Goal: Task Accomplishment & Management: Use online tool/utility

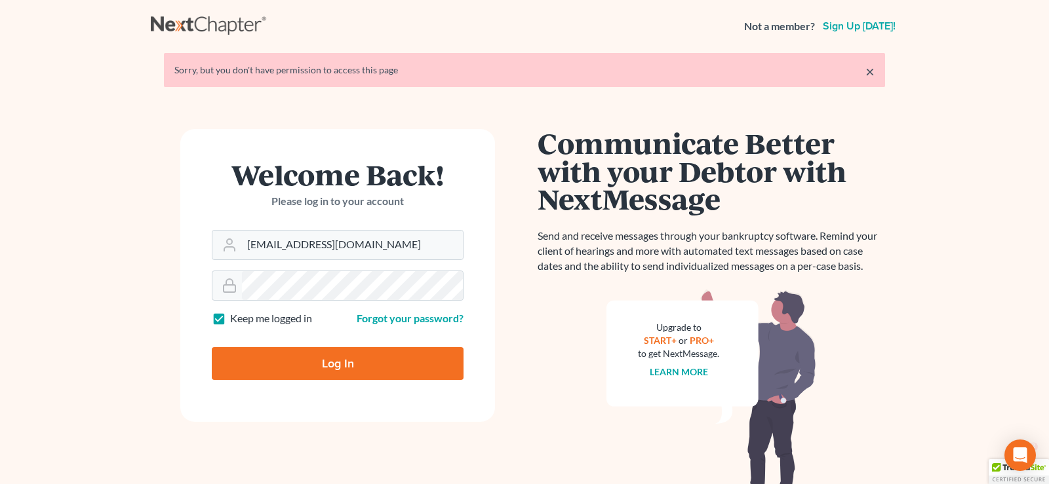
click at [322, 360] on input "Log In" at bounding box center [338, 363] width 252 height 33
type input "Thinking..."
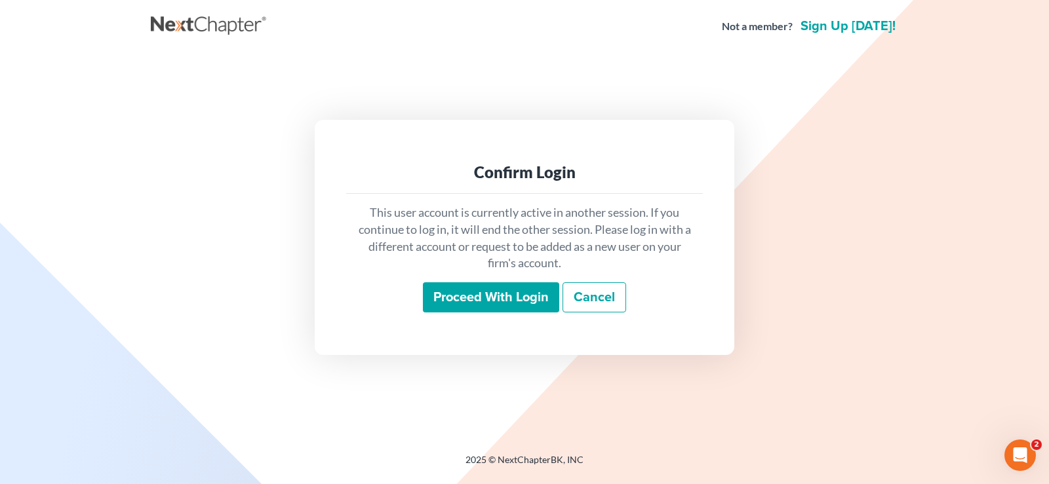
click at [501, 296] on input "Proceed with login" at bounding box center [491, 297] width 136 height 30
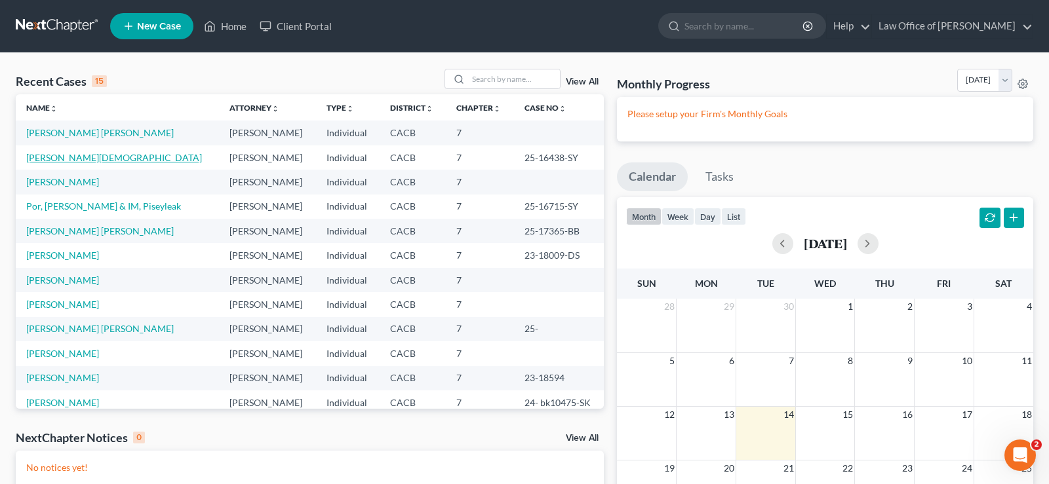
click at [76, 161] on link "[PERSON_NAME][DEMOGRAPHIC_DATA]" at bounding box center [114, 157] width 176 height 11
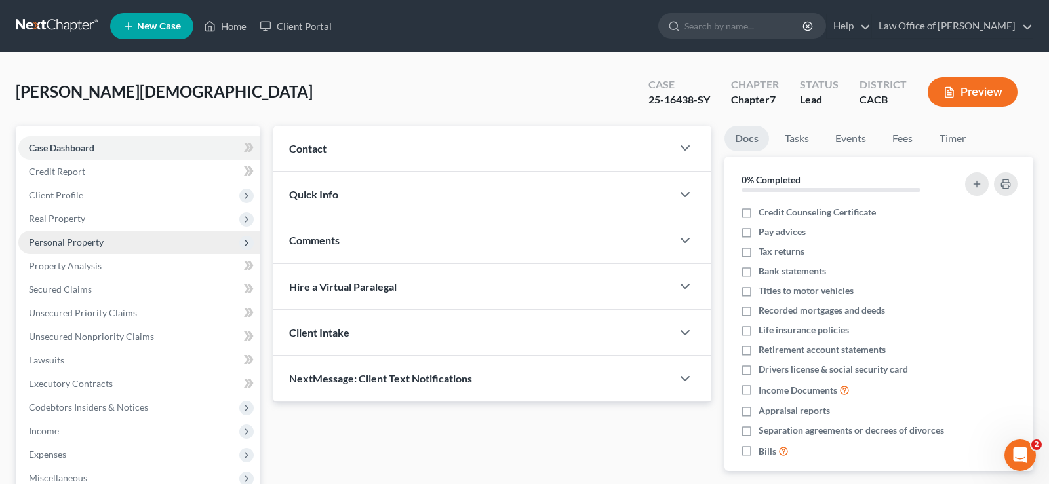
click at [91, 239] on span "Personal Property" at bounding box center [66, 242] width 75 height 11
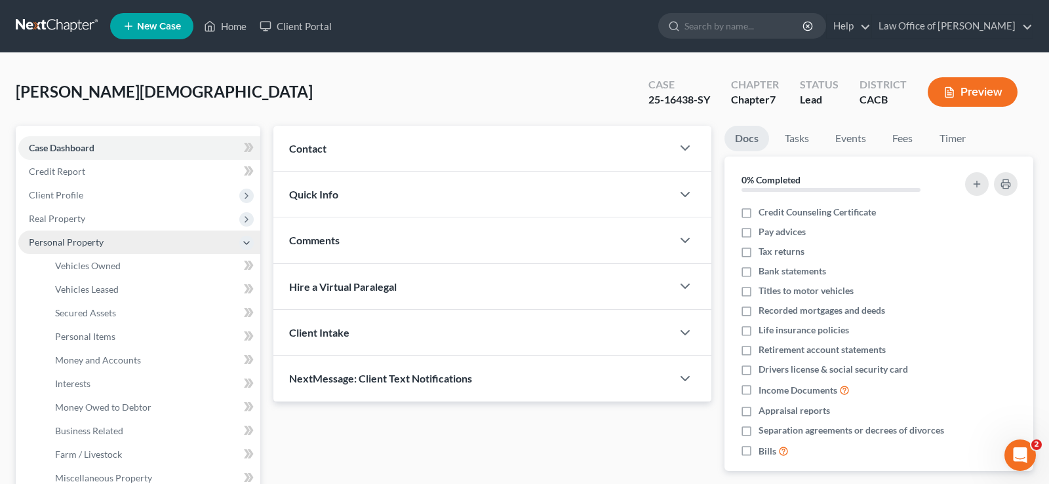
click at [87, 243] on span "Personal Property" at bounding box center [66, 242] width 75 height 11
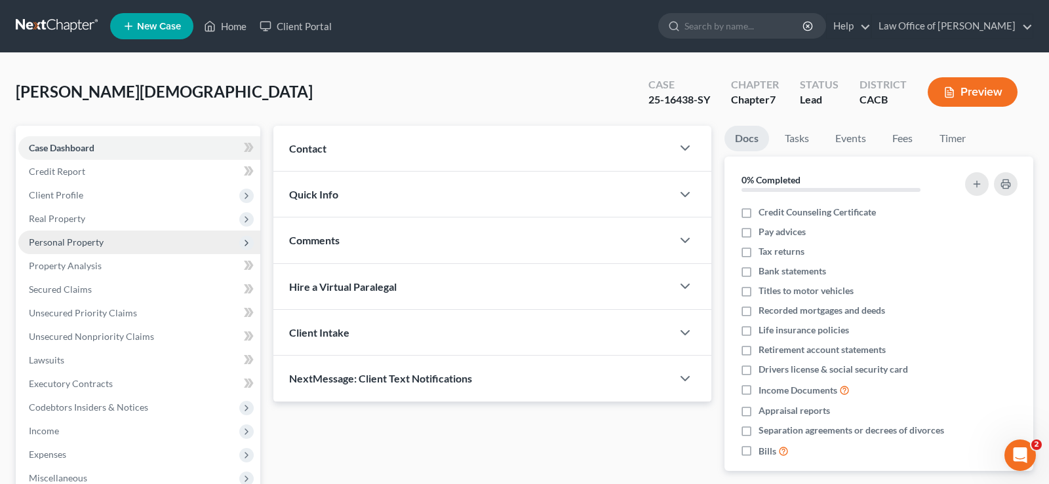
click at [87, 242] on span "Personal Property" at bounding box center [66, 242] width 75 height 11
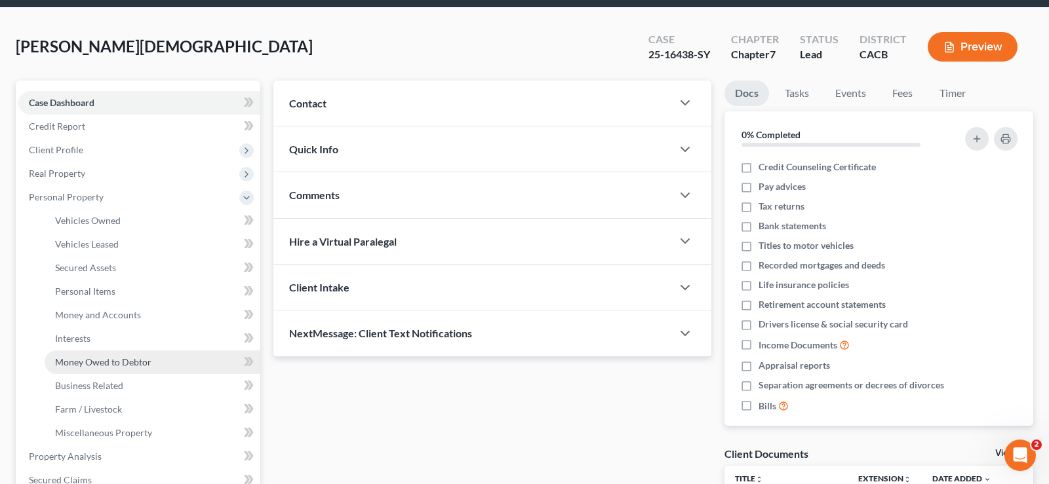
scroll to position [67, 0]
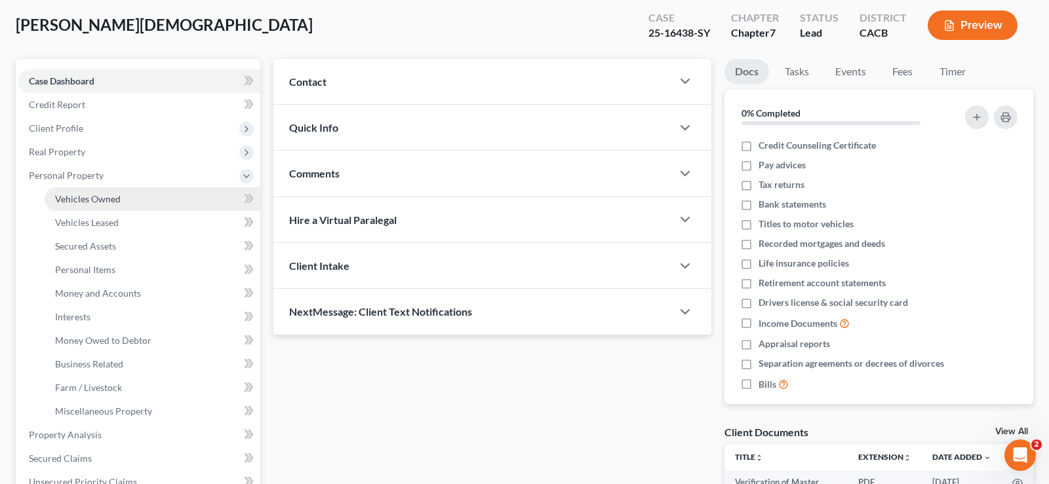
click at [101, 197] on span "Vehicles Owned" at bounding box center [88, 198] width 66 height 11
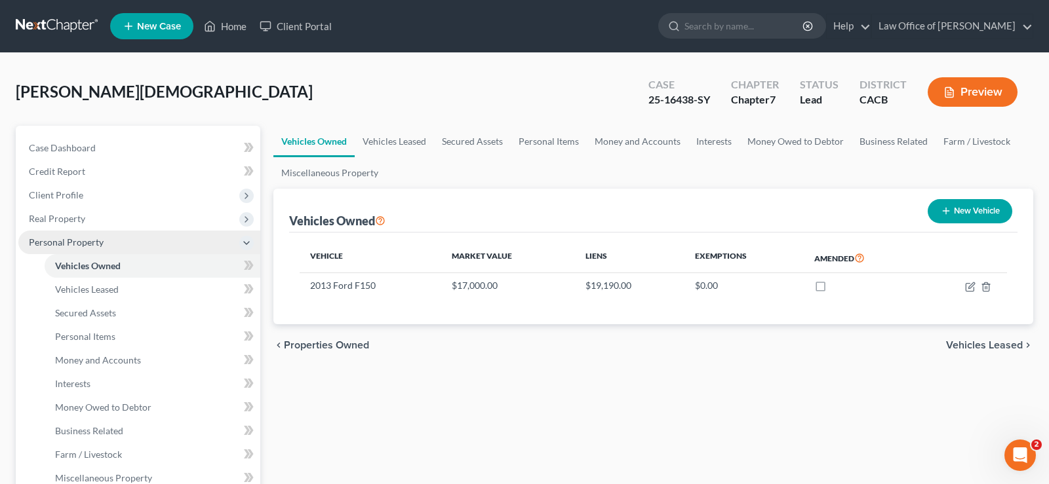
click at [83, 241] on span "Personal Property" at bounding box center [66, 242] width 75 height 11
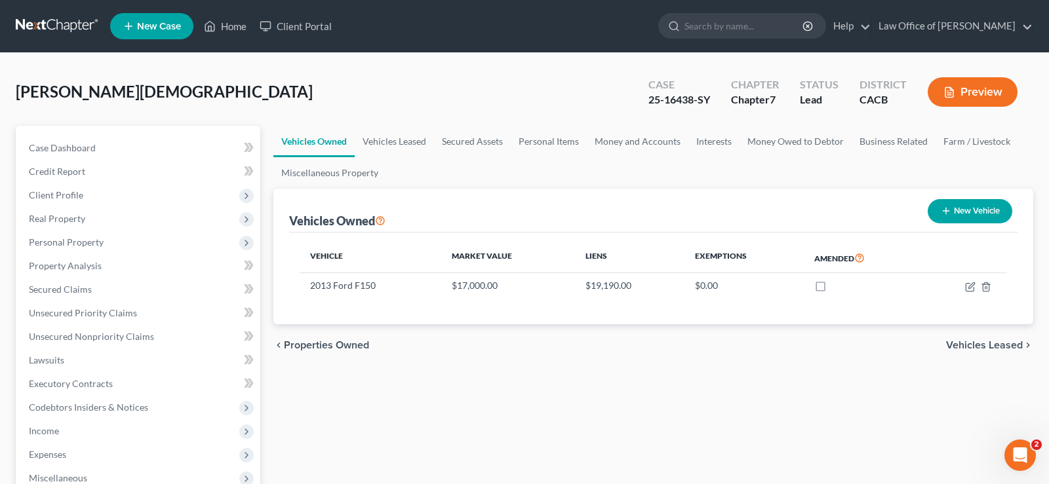
click at [961, 342] on span "Vehicles Leased" at bounding box center [984, 345] width 77 height 10
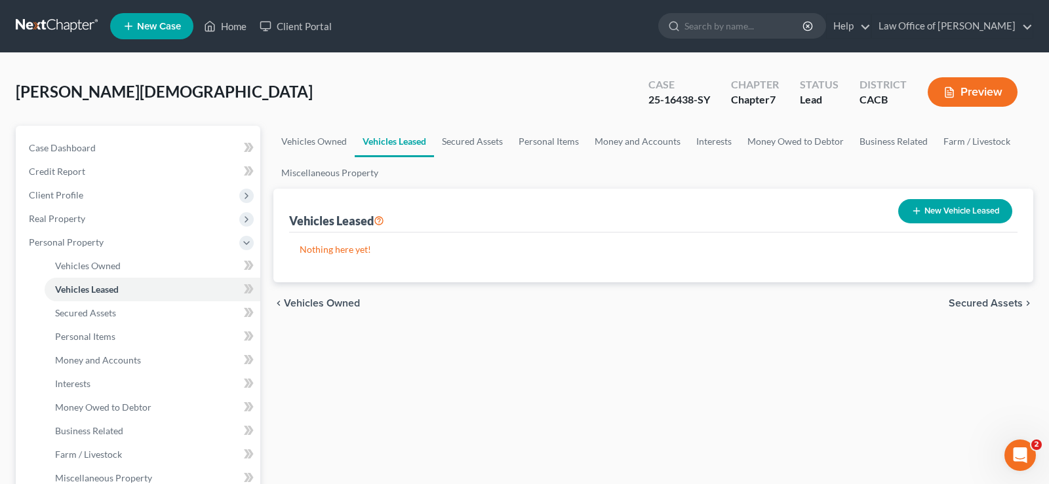
click at [969, 302] on span "Secured Assets" at bounding box center [985, 303] width 74 height 10
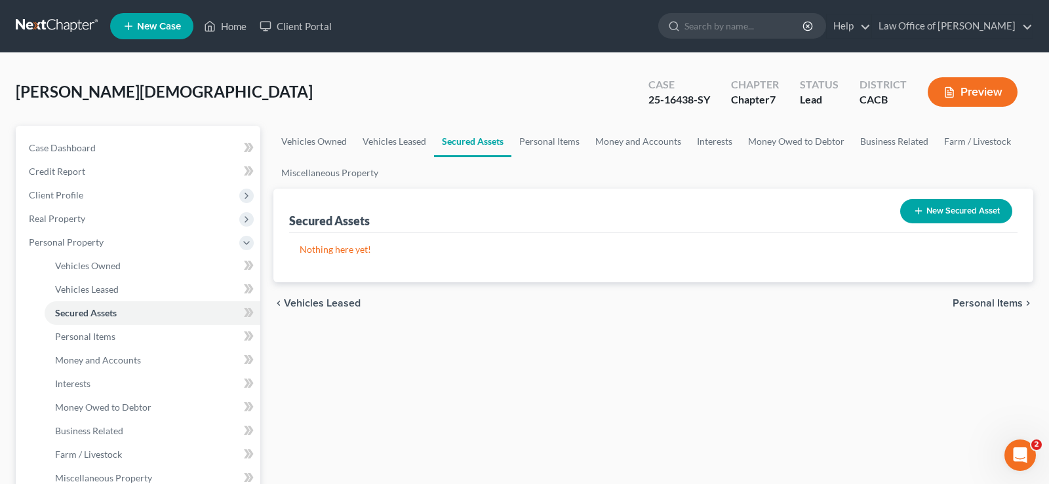
click at [969, 302] on span "Personal Items" at bounding box center [987, 303] width 70 height 10
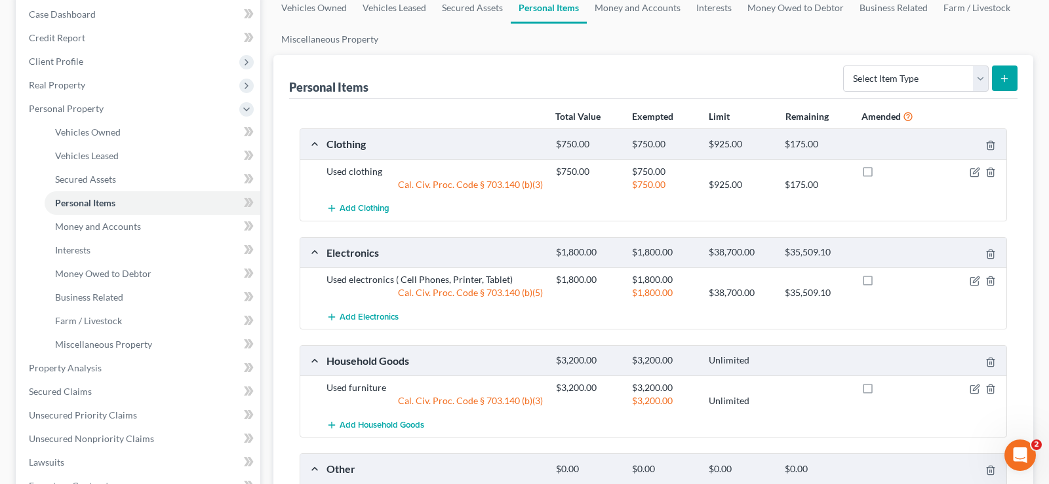
scroll to position [401, 0]
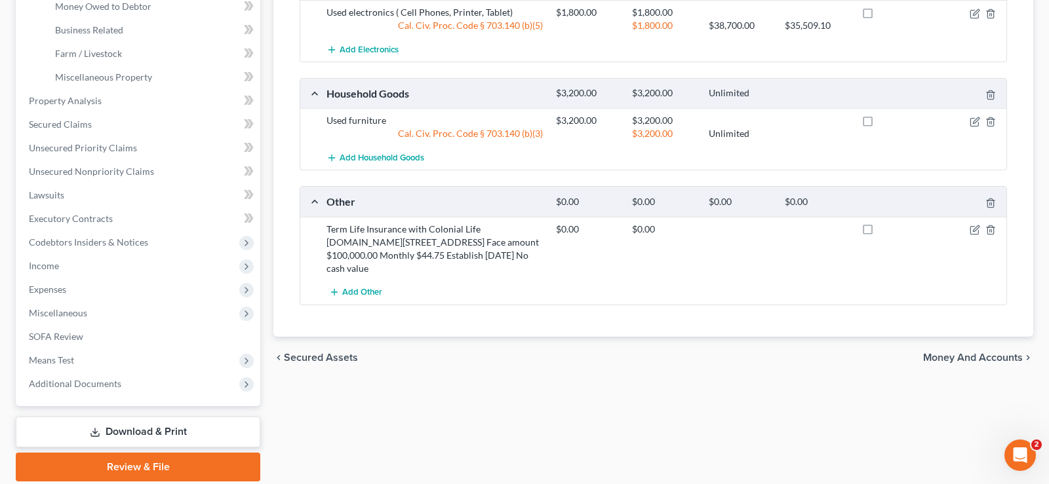
click at [925, 353] on span "Money and Accounts" at bounding box center [973, 358] width 100 height 10
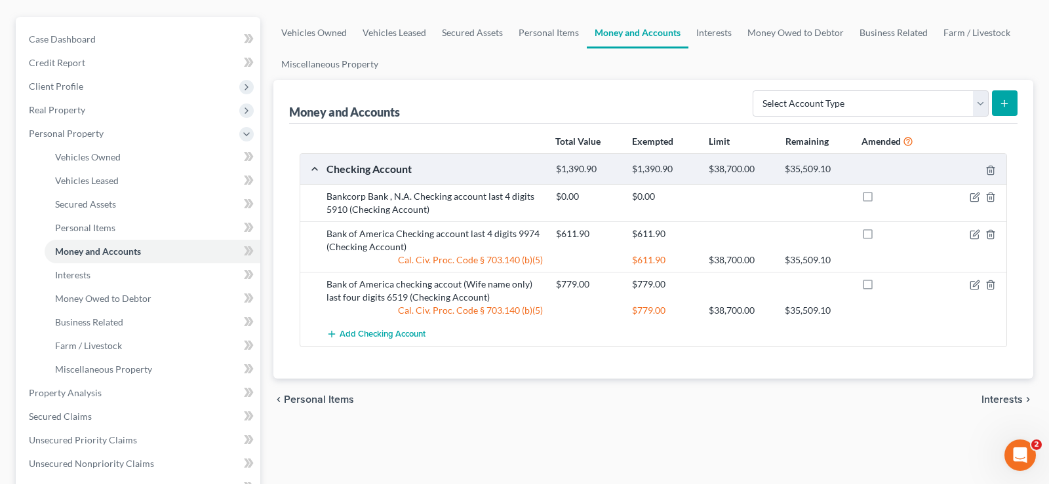
scroll to position [134, 0]
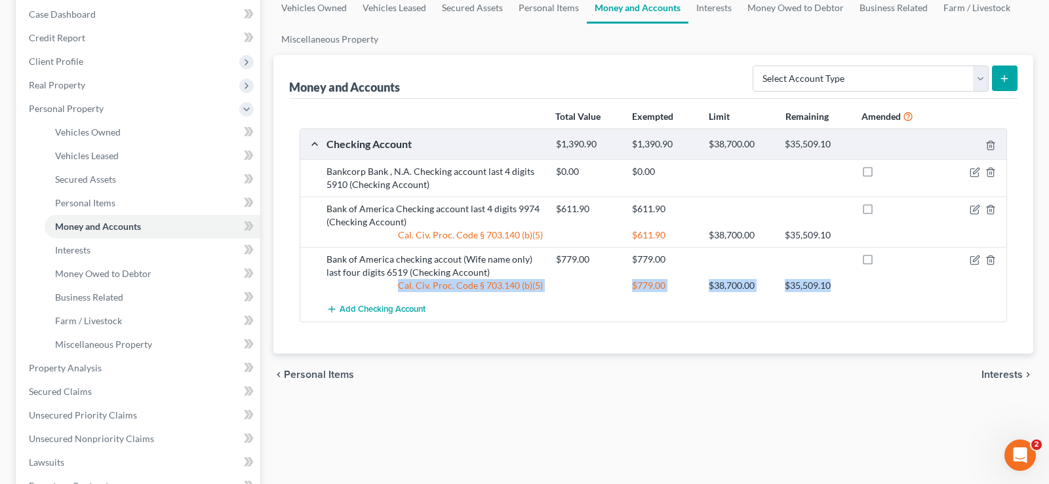
drag, startPoint x: 288, startPoint y: 83, endPoint x: 762, endPoint y: 307, distance: 524.4
click at [762, 307] on div "Money and Accounts Select Account Type Brokerage Cash on Hand Certificates of D…" at bounding box center [653, 204] width 760 height 299
copy div "Cal. Civ. Proc. Code § 703.140 (b)(5) $779.00 $38,700.00 $35,509.10"
